Goal: Share content: Share content

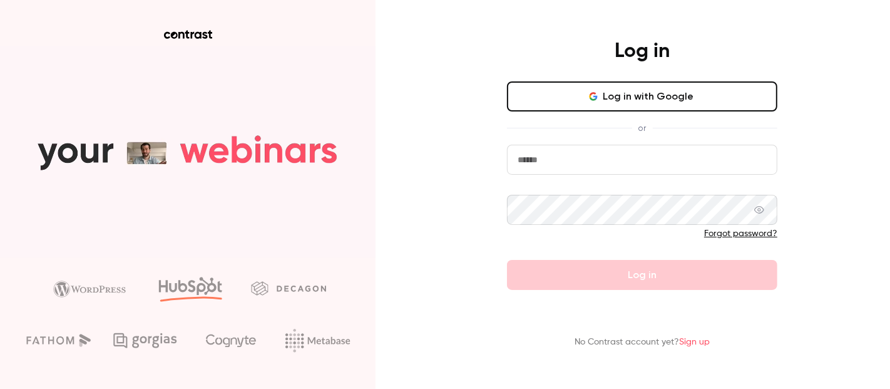
type input "**********"
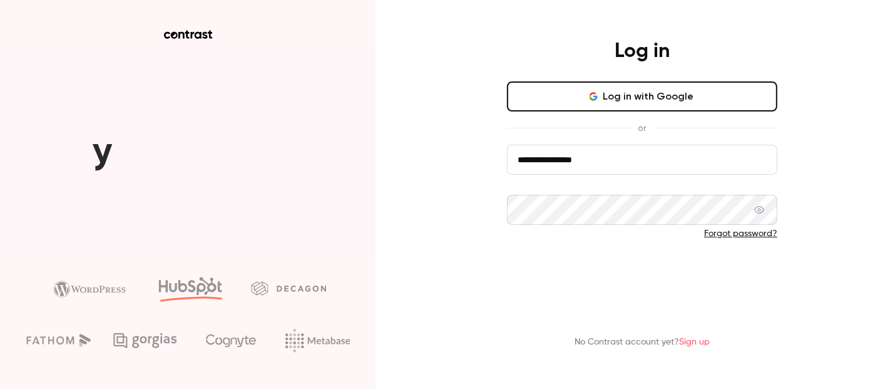
click at [588, 274] on button "Log in" at bounding box center [642, 275] width 270 height 30
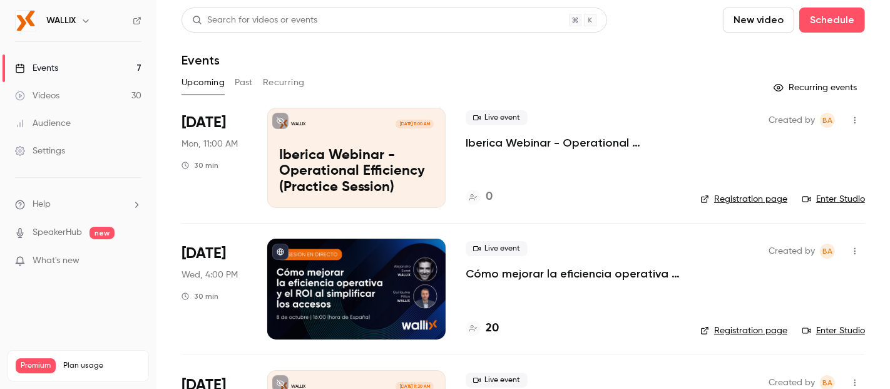
click at [41, 18] on div "WALLIX" at bounding box center [78, 20] width 126 height 21
click at [88, 19] on icon "button" at bounding box center [86, 20] width 6 height 3
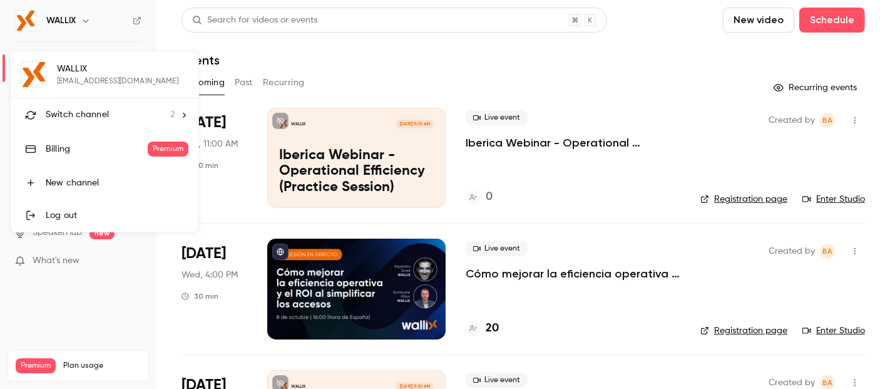
click at [88, 115] on span "Switch channel" at bounding box center [77, 114] width 63 height 13
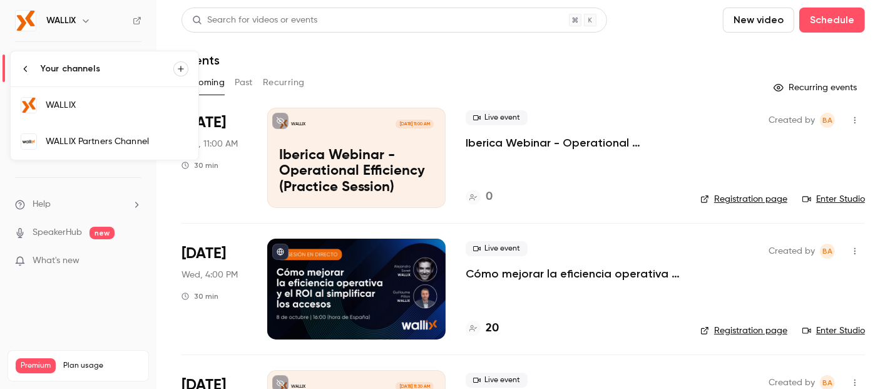
click at [98, 135] on div "WALLIX Partners Channel" at bounding box center [117, 141] width 143 height 13
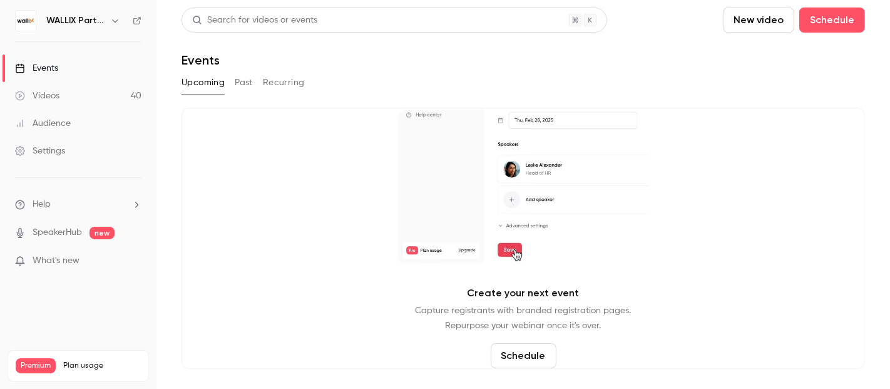
click at [238, 84] on button "Past" at bounding box center [244, 83] width 18 height 20
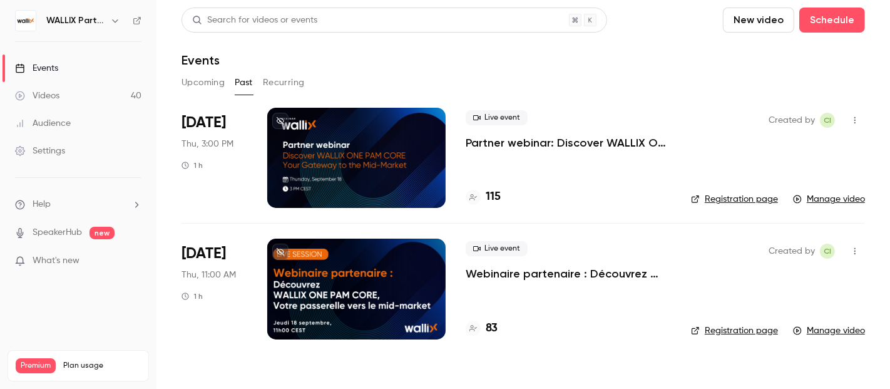
click at [857, 125] on button "button" at bounding box center [855, 120] width 20 height 20
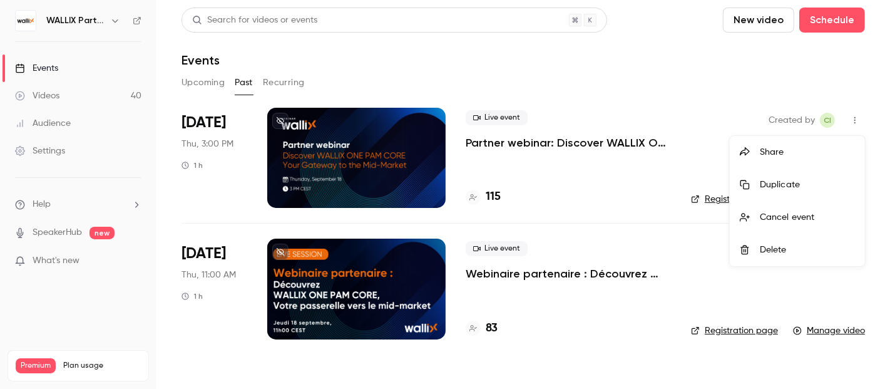
click at [777, 150] on div "Share" at bounding box center [807, 152] width 95 height 13
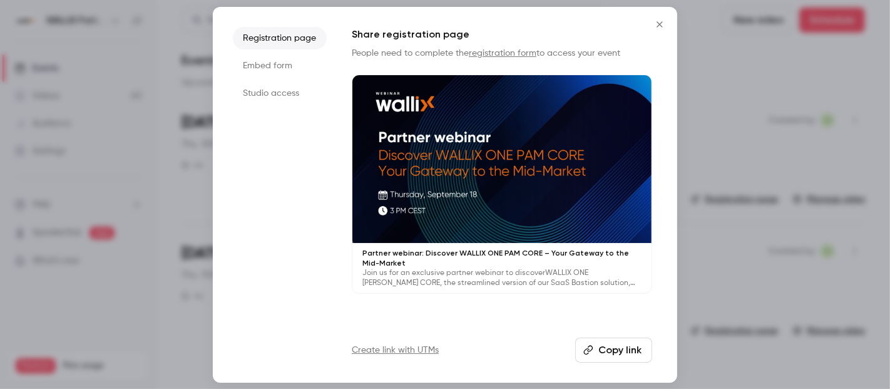
click at [391, 347] on link "Create link with UTMs" at bounding box center [395, 350] width 87 height 13
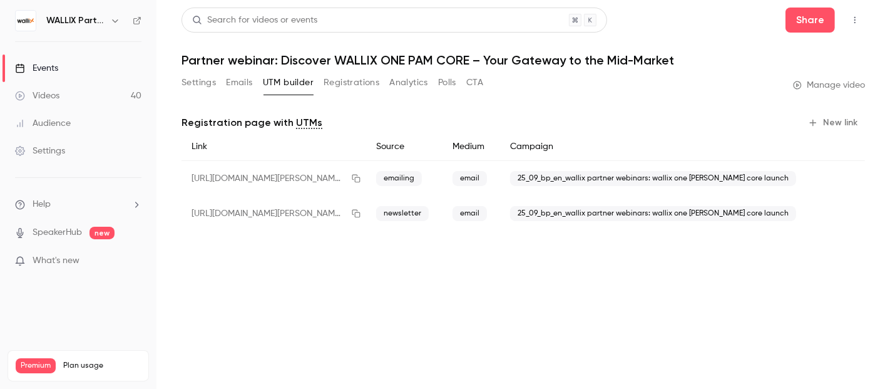
click at [825, 124] on button "New link" at bounding box center [834, 123] width 62 height 20
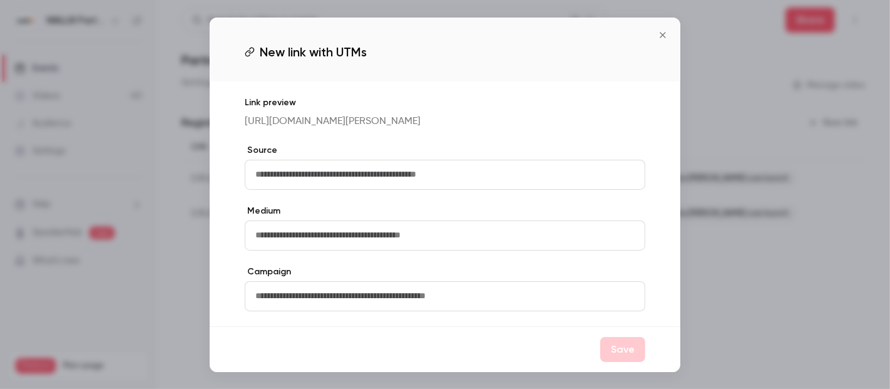
click at [280, 181] on input "text" at bounding box center [445, 175] width 400 height 30
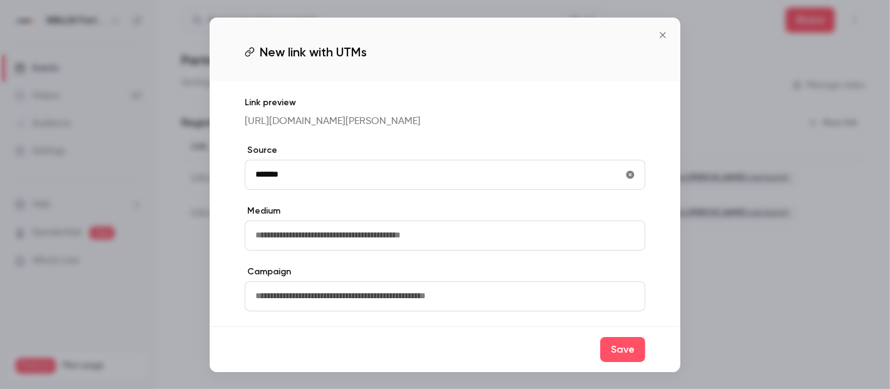
type input "**********"
click at [622, 357] on button "Save" at bounding box center [622, 349] width 45 height 25
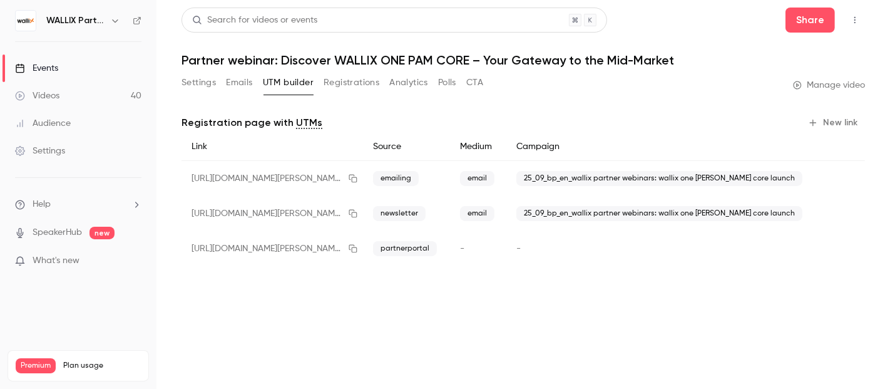
click at [552, 245] on div "-" at bounding box center [664, 248] width 317 height 35
click at [181, 241] on div "[URL][DOMAIN_NAME][PERSON_NAME]" at bounding box center [271, 248] width 181 height 35
drag, startPoint x: 438, startPoint y: 247, endPoint x: 474, endPoint y: 249, distance: 35.7
click at [437, 247] on span "partnerportal" at bounding box center [405, 248] width 64 height 15
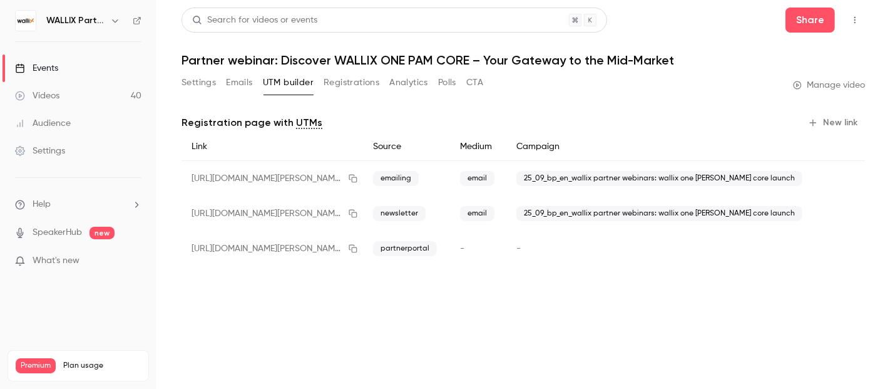
click at [577, 241] on div "-" at bounding box center [664, 248] width 317 height 35
click at [576, 251] on div "-" at bounding box center [664, 248] width 317 height 35
click at [576, 252] on div "-" at bounding box center [664, 248] width 317 height 35
click at [843, 250] on icon "button" at bounding box center [844, 248] width 9 height 9
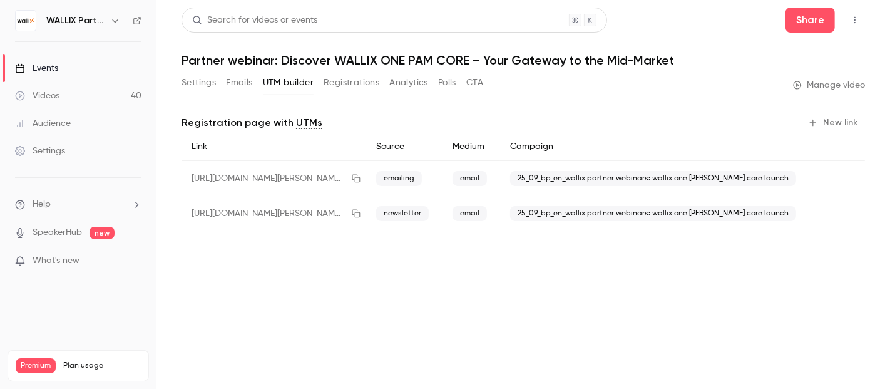
click at [824, 120] on button "New link" at bounding box center [834, 123] width 62 height 20
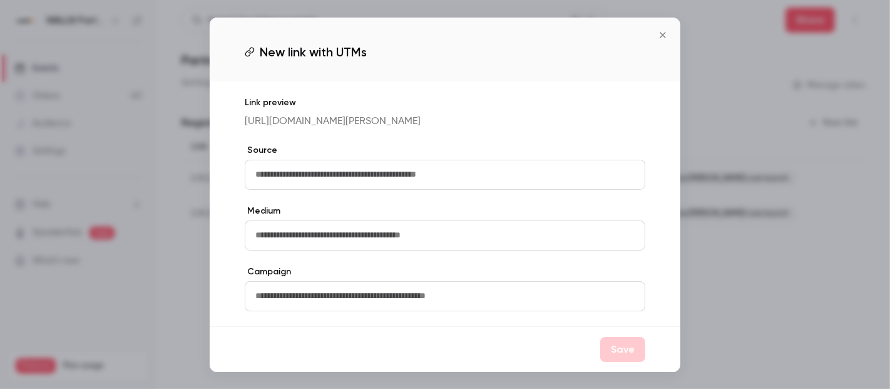
click at [315, 178] on input "text" at bounding box center [445, 175] width 400 height 30
type input "**********"
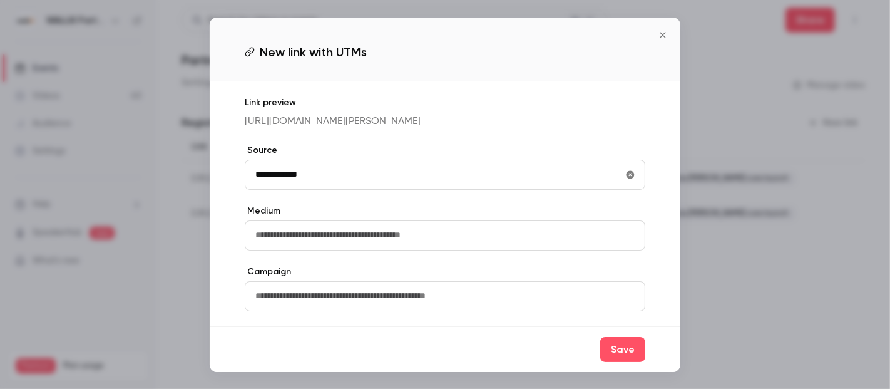
click at [293, 305] on input "text" at bounding box center [445, 296] width 400 height 30
type input "**********"
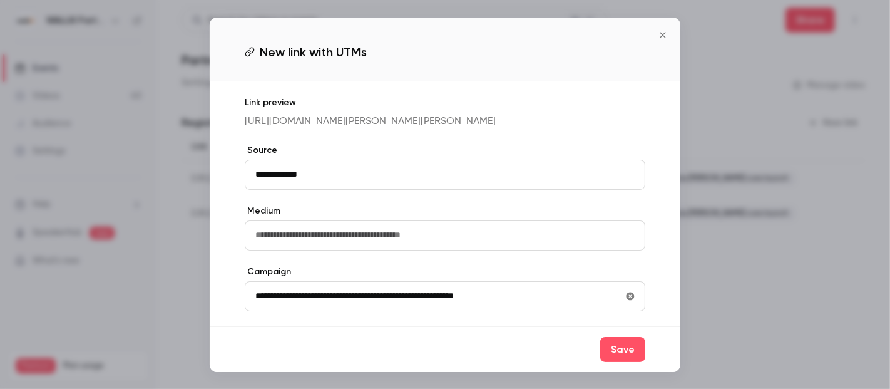
click at [615, 362] on button "Save" at bounding box center [622, 349] width 45 height 25
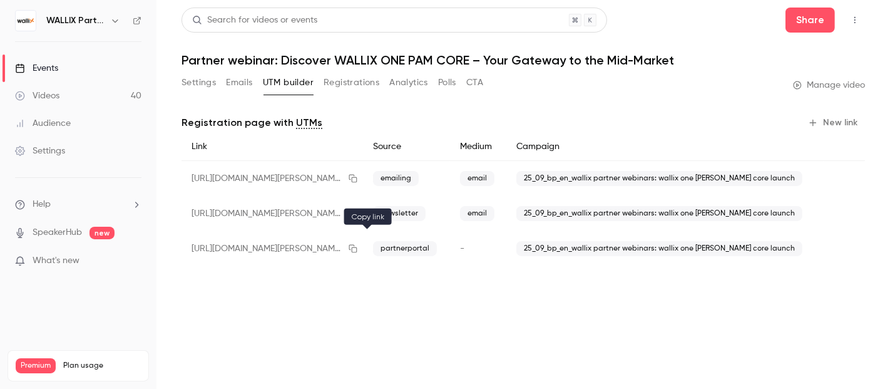
click at [358, 246] on icon "button" at bounding box center [353, 248] width 10 height 9
click at [188, 80] on button "Settings" at bounding box center [198, 83] width 34 height 20
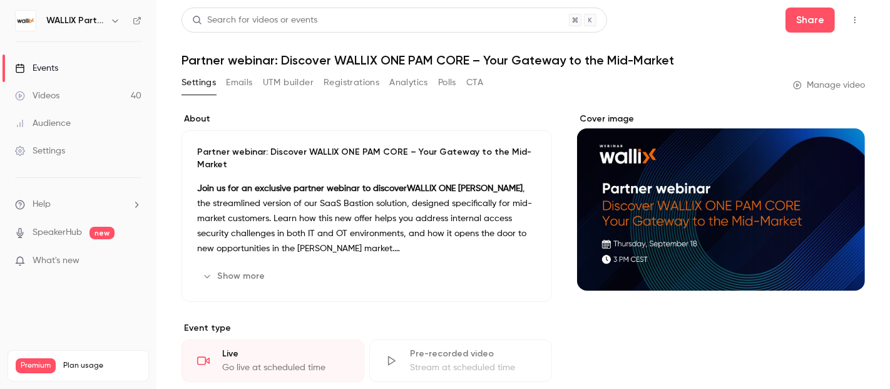
click at [245, 273] on button "Show more" at bounding box center [234, 276] width 75 height 20
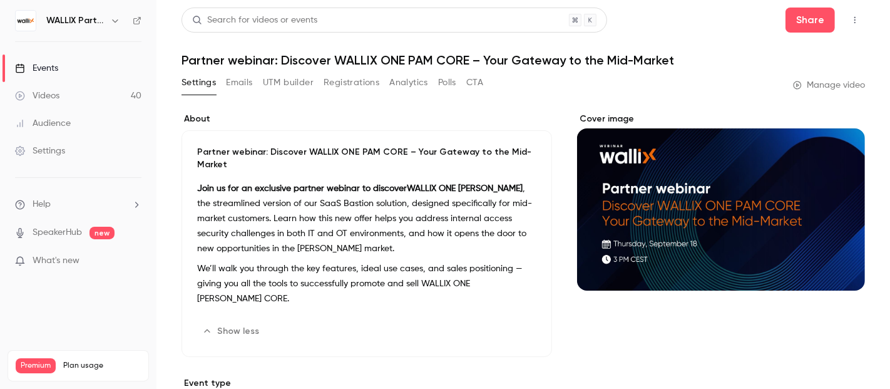
click at [511, 321] on button "Edit" at bounding box center [514, 331] width 46 height 20
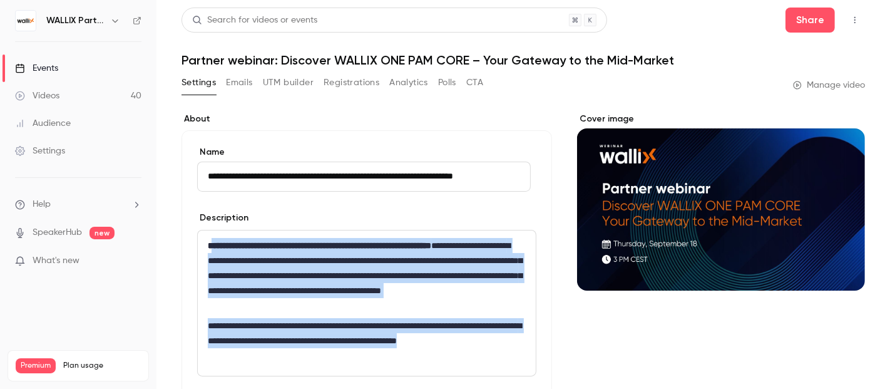
drag, startPoint x: 210, startPoint y: 245, endPoint x: 354, endPoint y: 375, distance: 193.1
click at [354, 375] on div "**********" at bounding box center [366, 303] width 339 height 146
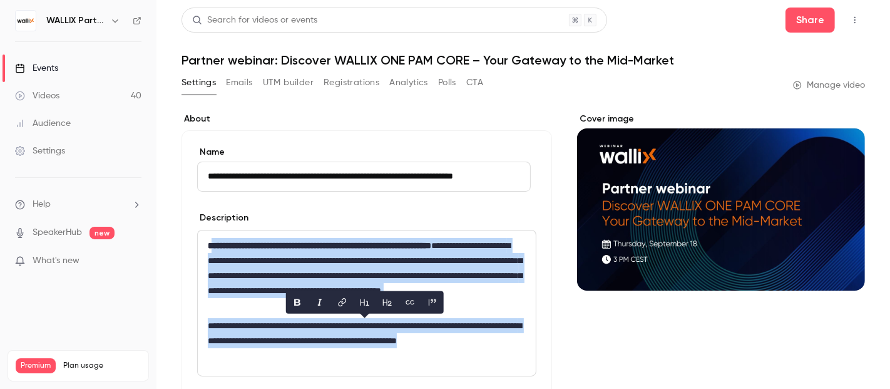
copy div "**********"
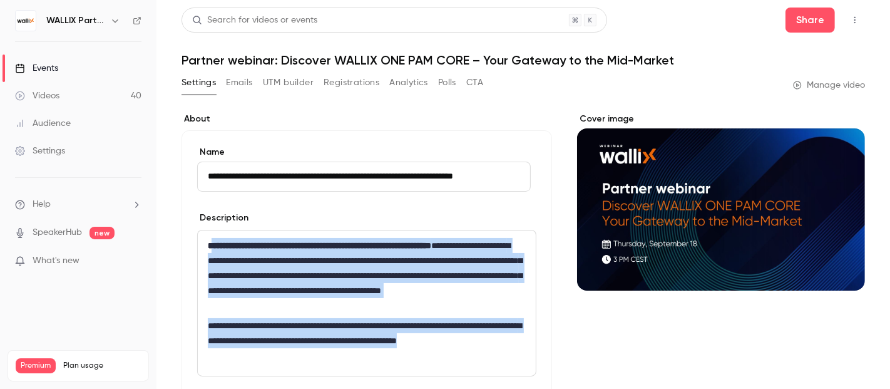
click at [114, 23] on icon "button" at bounding box center [115, 21] width 10 height 10
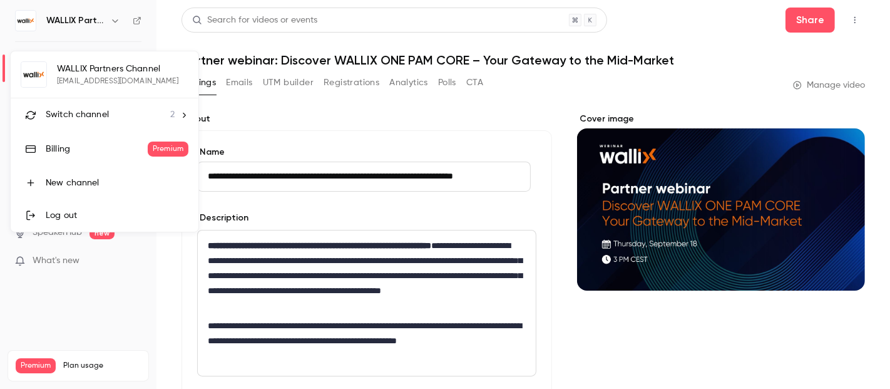
click at [93, 69] on div "WALLIX Partners Channel [EMAIL_ADDRESS][DOMAIN_NAME] Switch channel 2 Billing P…" at bounding box center [105, 141] width 188 height 180
click at [380, 94] on div at bounding box center [445, 194] width 890 height 389
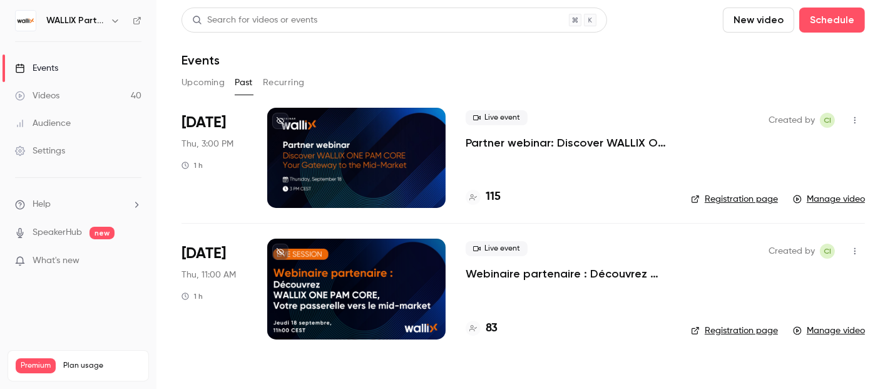
click at [856, 253] on icon "button" at bounding box center [855, 251] width 10 height 9
click at [777, 272] on div "Share" at bounding box center [807, 269] width 95 height 13
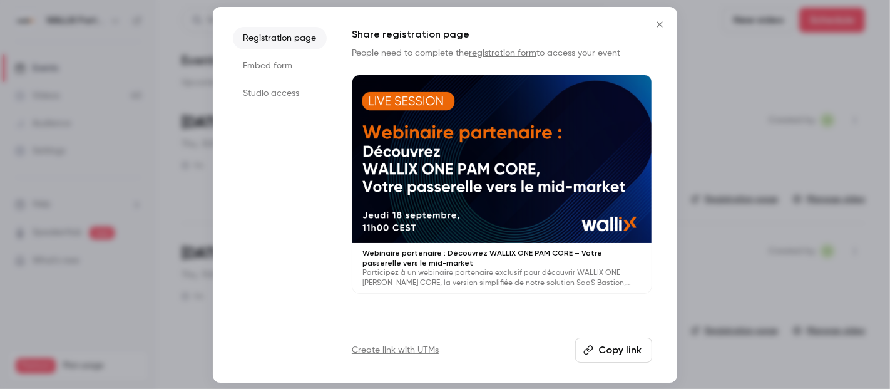
click at [386, 347] on link "Create link with UTMs" at bounding box center [395, 350] width 87 height 13
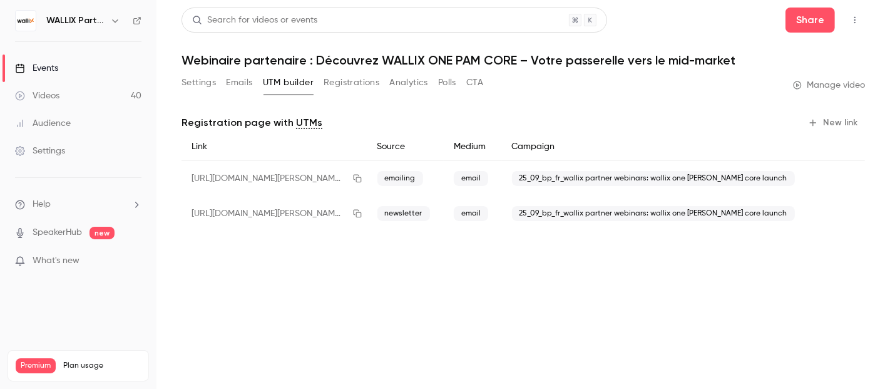
click at [825, 122] on button "New link" at bounding box center [834, 123] width 62 height 20
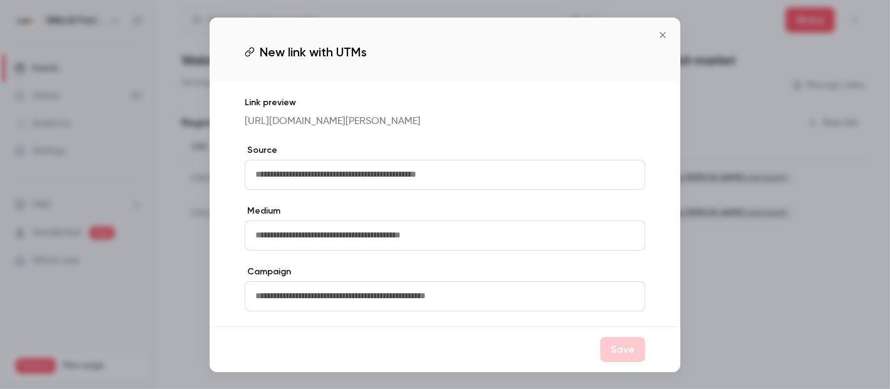
click at [284, 183] on input "text" at bounding box center [445, 175] width 400 height 30
type input "**********"
click at [290, 304] on input "text" at bounding box center [445, 296] width 400 height 30
type input "**********"
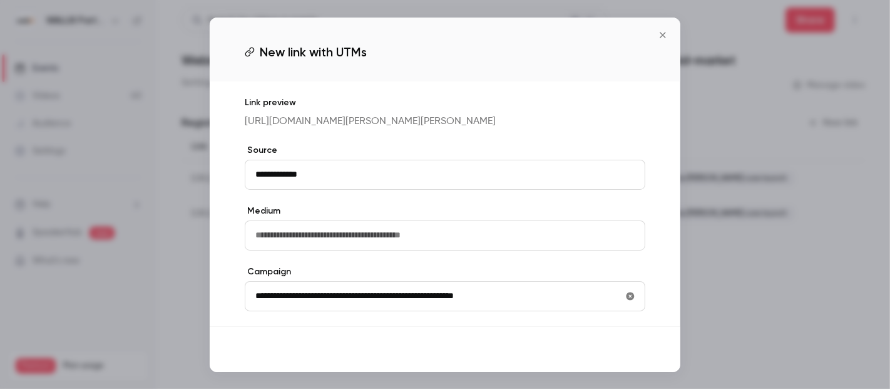
click at [615, 361] on button "Save" at bounding box center [622, 349] width 45 height 25
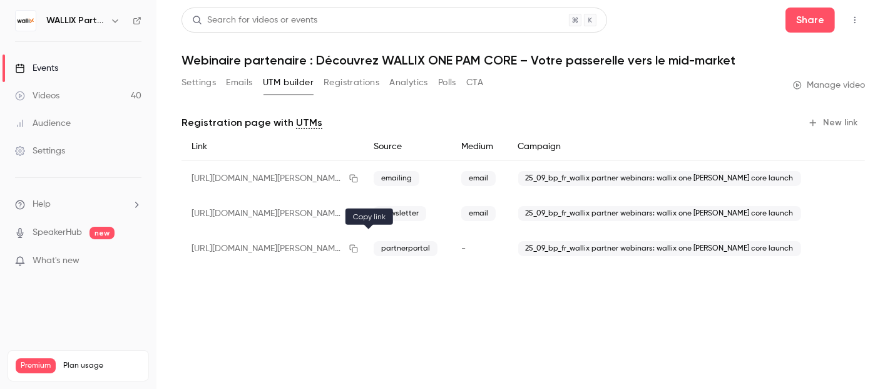
click at [358, 245] on icon "button" at bounding box center [354, 249] width 8 height 8
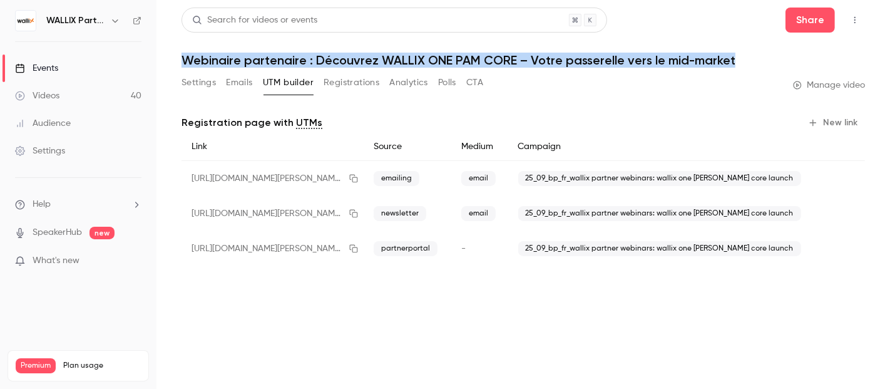
drag, startPoint x: 182, startPoint y: 58, endPoint x: 731, endPoint y: 63, distance: 549.4
click at [731, 63] on h1 "Webinaire partenaire : Découvrez WALLIX ONE PAM CORE – Votre passerelle vers le…" at bounding box center [522, 60] width 683 height 15
copy h1 "Webinaire partenaire : Découvrez WALLIX ONE PAM CORE – Votre passerelle vers le…"
click at [206, 83] on button "Settings" at bounding box center [198, 83] width 34 height 20
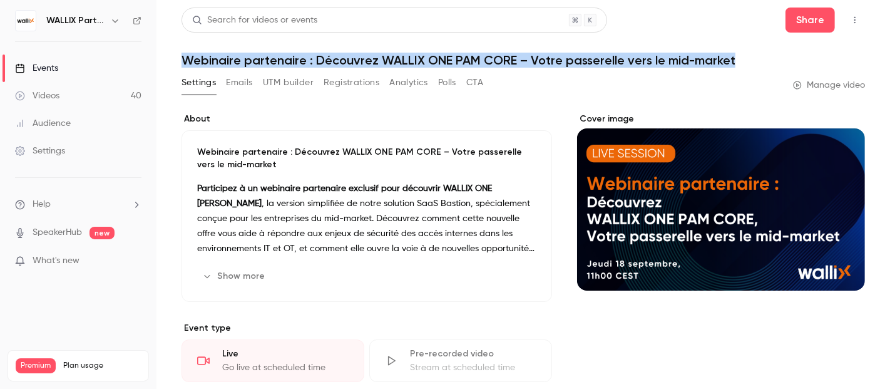
click at [502, 273] on button "Edit" at bounding box center [514, 276] width 46 height 20
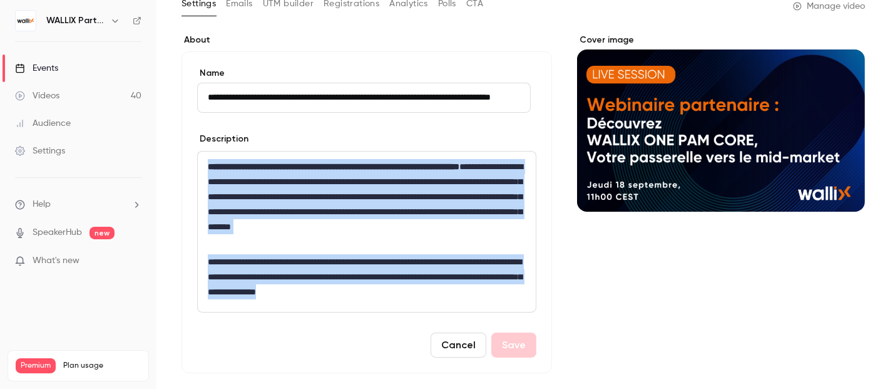
scroll to position [198, 0]
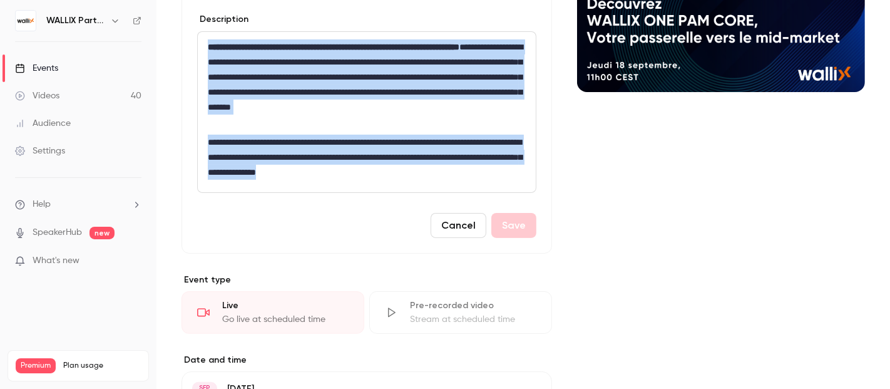
drag, startPoint x: 205, startPoint y: 243, endPoint x: 473, endPoint y: 183, distance: 274.5
click at [473, 183] on div "**********" at bounding box center [367, 112] width 338 height 160
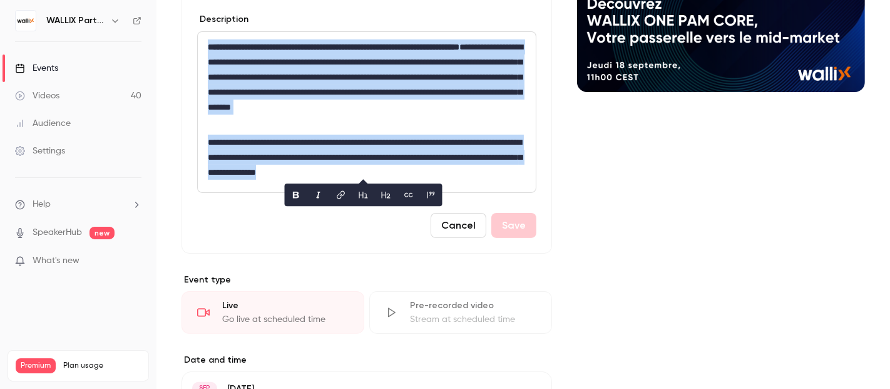
copy div "**********"
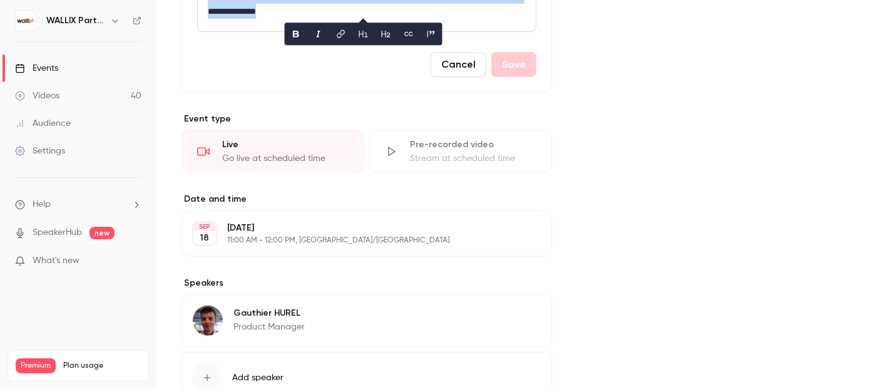
scroll to position [407, 0]
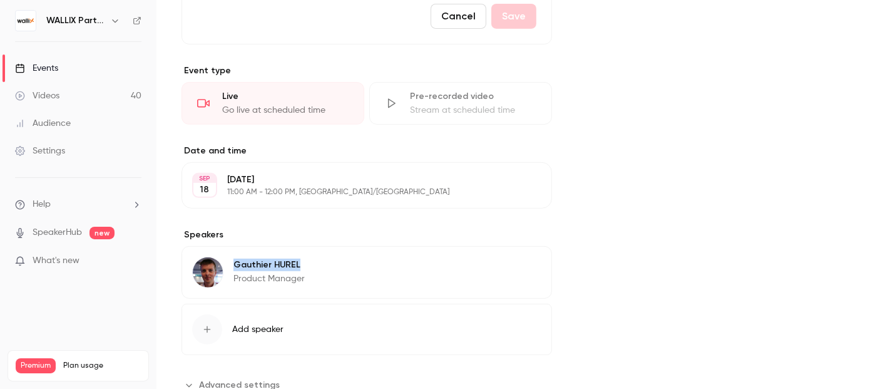
drag, startPoint x: 314, startPoint y: 267, endPoint x: 234, endPoint y: 265, distance: 80.1
click at [234, 265] on div "[PERSON_NAME] Product Manager Edit" at bounding box center [366, 272] width 370 height 53
